Goal: Complete application form

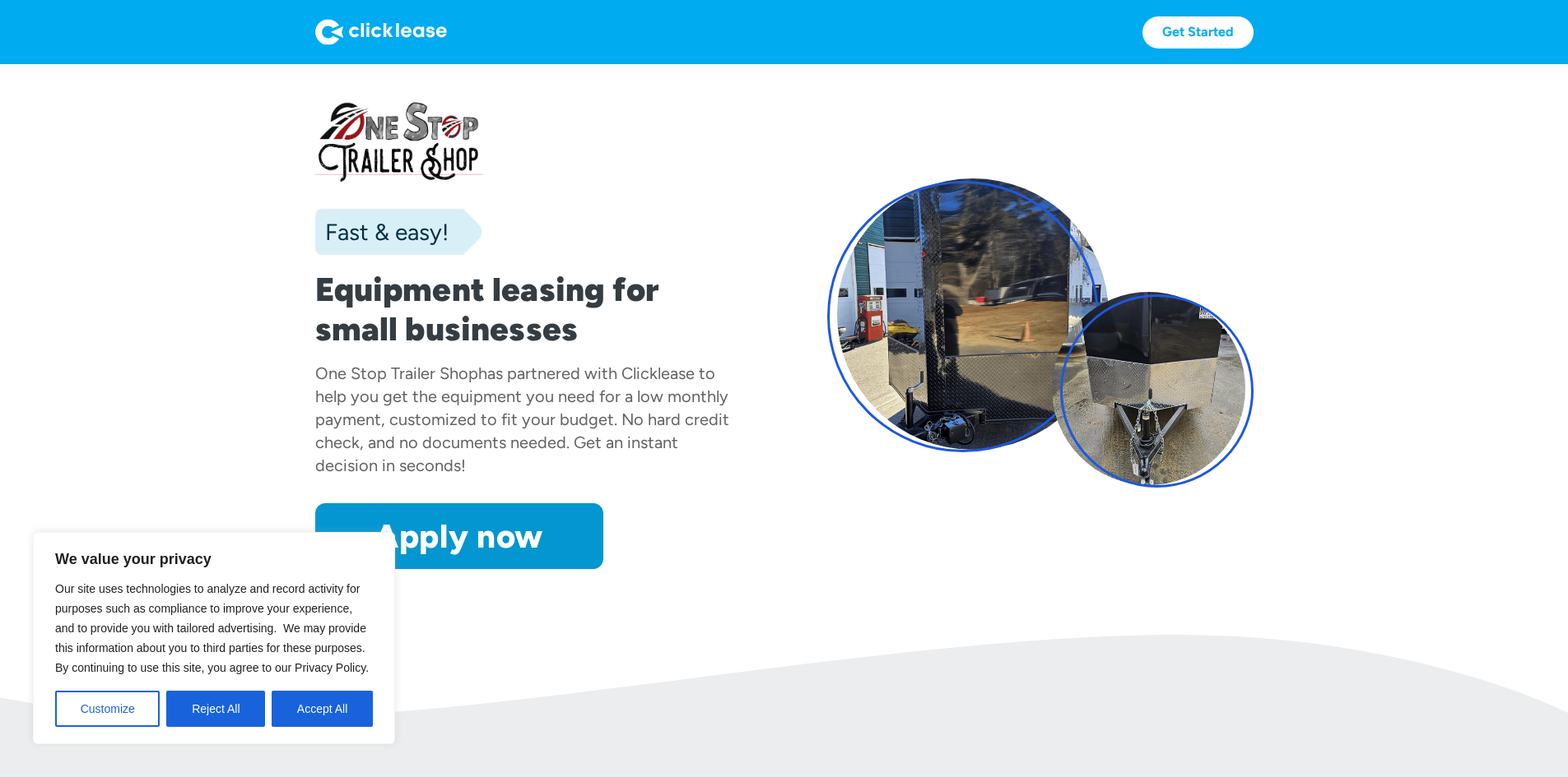
click at [721, 569] on div "Fast & easy! Equipment leasing for small businesses One Stop Trailer Shop has p…" at bounding box center [528, 333] width 426 height 472
click at [305, 705] on button "Accept All" at bounding box center [322, 708] width 101 height 36
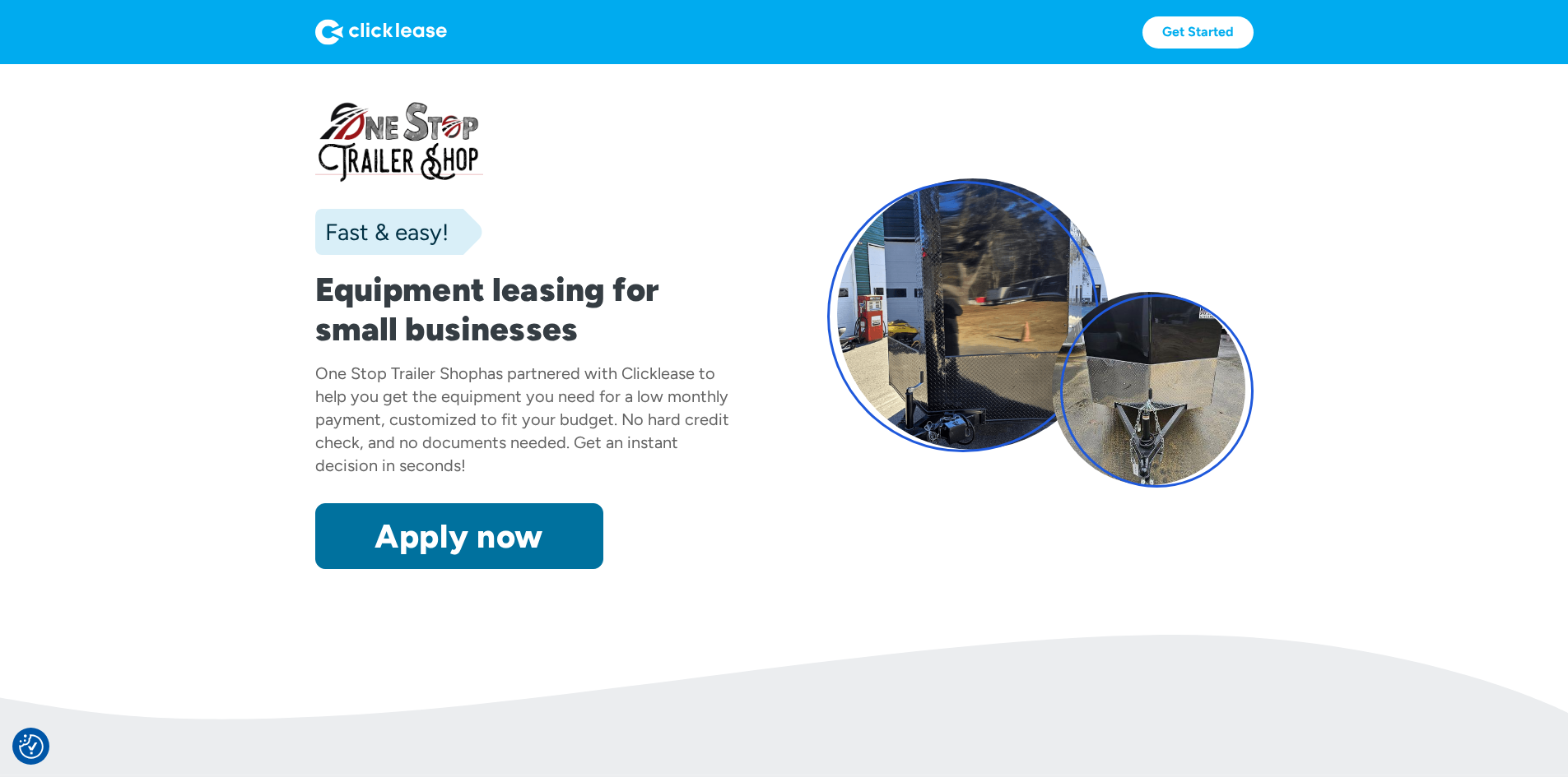
click at [384, 569] on link "Apply now" at bounding box center [459, 536] width 288 height 65
